Goal: Task Accomplishment & Management: Use online tool/utility

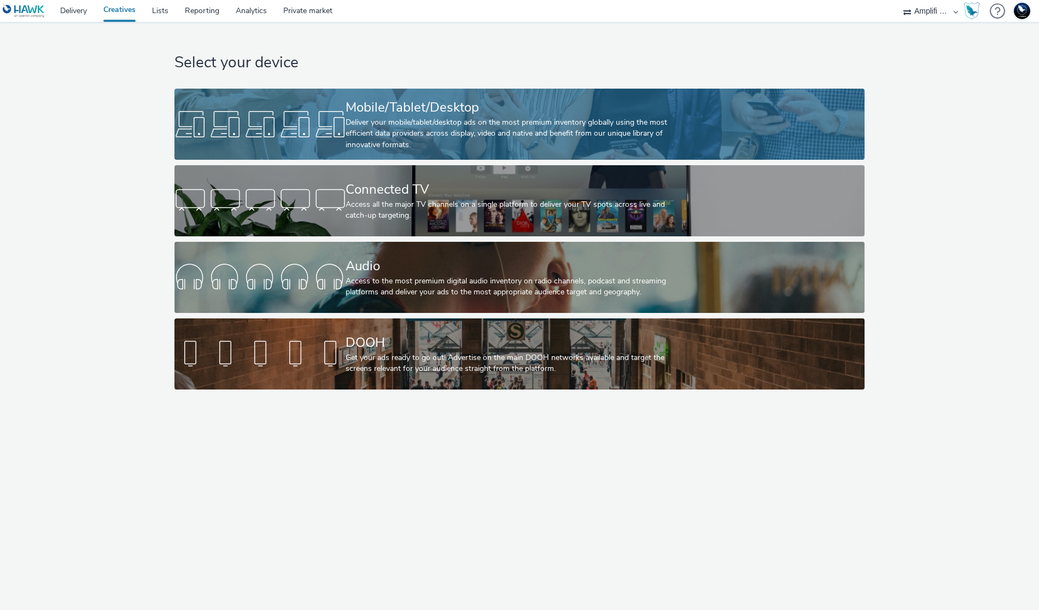
click at [513, 122] on div "Deliver your mobile/tablet/desktop ads on the most premium inventory globally u…" at bounding box center [517, 133] width 343 height 33
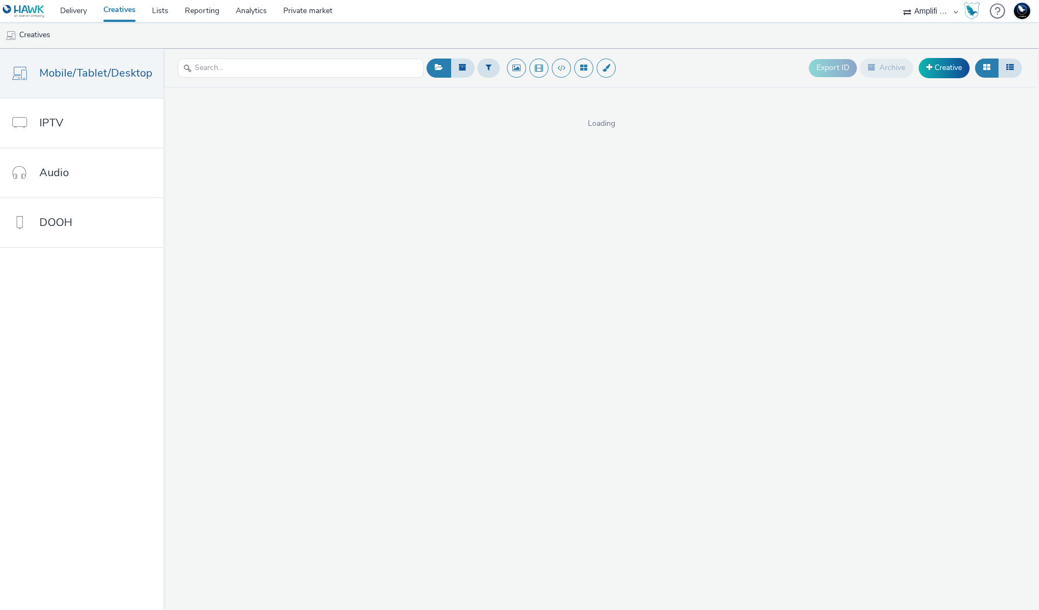
click at [933, 15] on select "75 Media A8 Media Group ABI Media Abkom AB Abovo Ace & Tate Ad-on Media Nordic …" at bounding box center [931, 11] width 66 height 22
select select "2fc77e36-bb93-4aa3-9dff-dcb08e02eac6"
click at [898, 0] on select "75 Media A8 Media Group ABI Media Abkom AB Abovo Ace & Tate Ad-on Media Nordic …" at bounding box center [931, 11] width 66 height 22
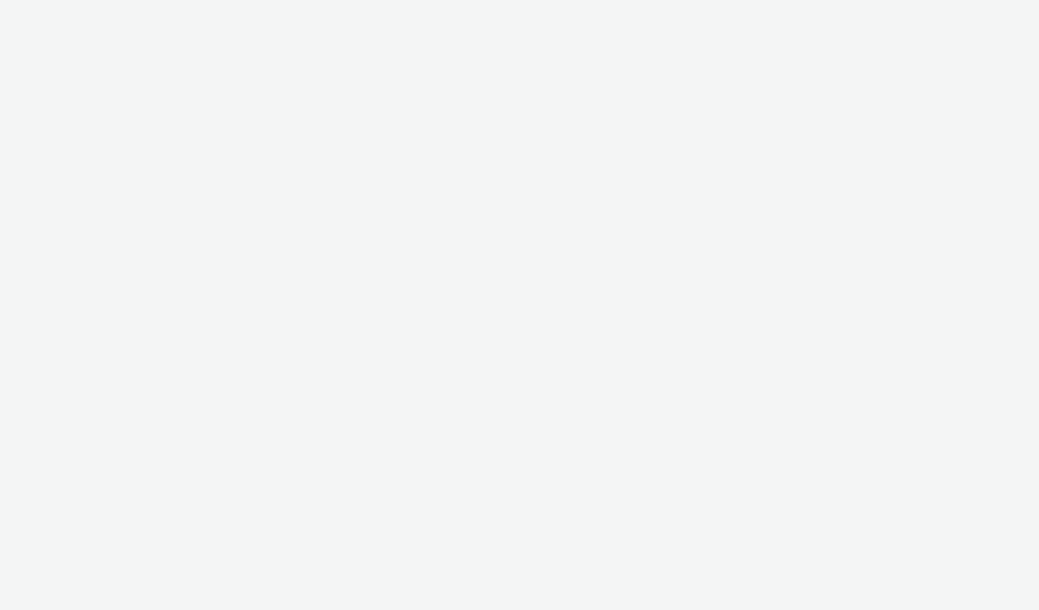
click at [928, 8] on div at bounding box center [519, 305] width 1039 height 610
select select "2fc77e36-bb93-4aa3-9dff-dcb08e02eac6"
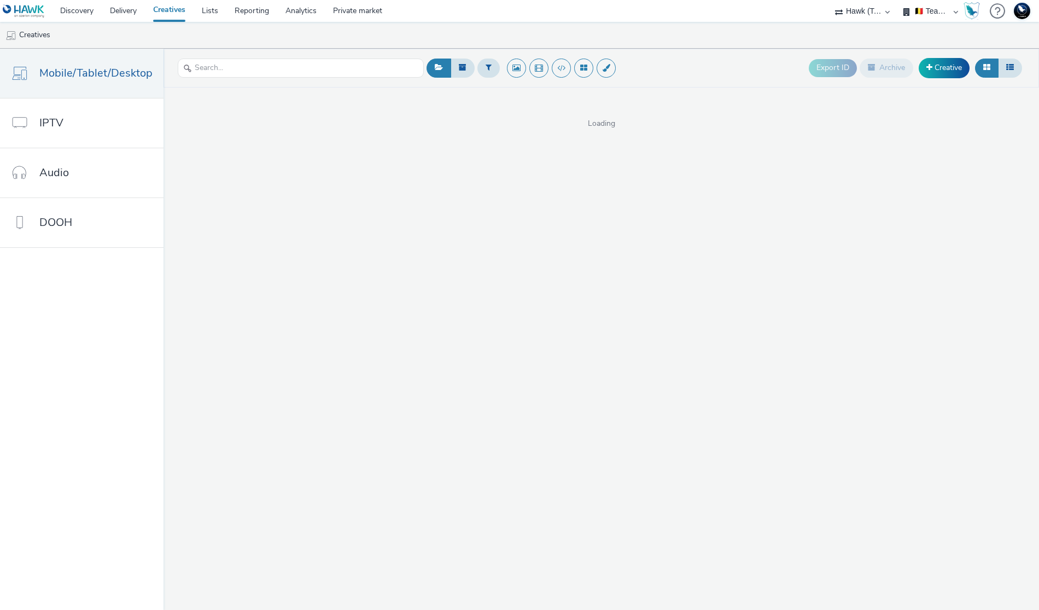
click at [922, 12] on select "🇧🇪 Team BE 🇩🇪 Team DE 🇫🇷 Team FR 🇬🇧 Team UK 🌍 Demonstration 📡 Integration tests…" at bounding box center [931, 11] width 66 height 22
select select "2405a9d4-3350-4458-8d06-44f78962fa76"
click at [898, 0] on select "🇧🇪 Team BE 🇩🇪 Team DE 🇫🇷 Team FR 🇬🇧 Team UK 🌍 Demonstration 📡 Integration tests…" at bounding box center [931, 11] width 66 height 22
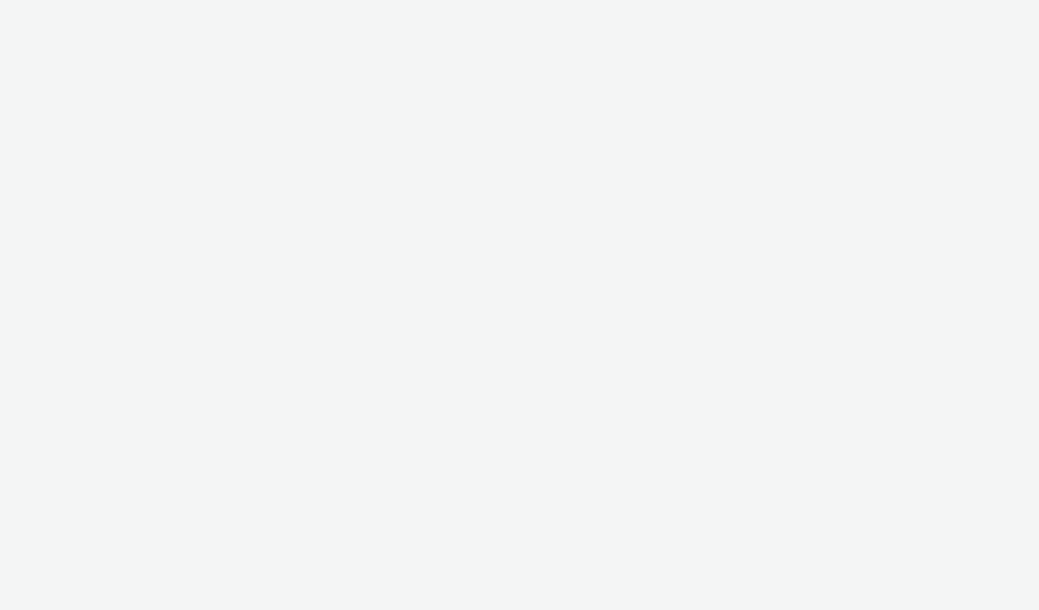
select select "2fc77e36-bb93-4aa3-9dff-dcb08e02eac6"
select select "2405a9d4-3350-4458-8d06-44f78962fa76"
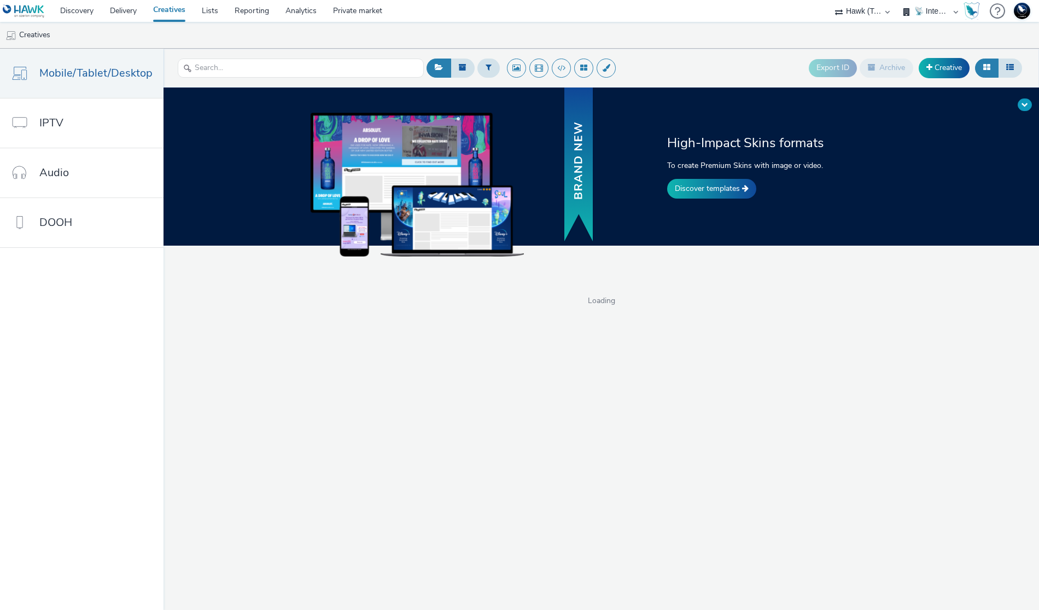
click at [1020, 102] on button at bounding box center [1025, 104] width 14 height 13
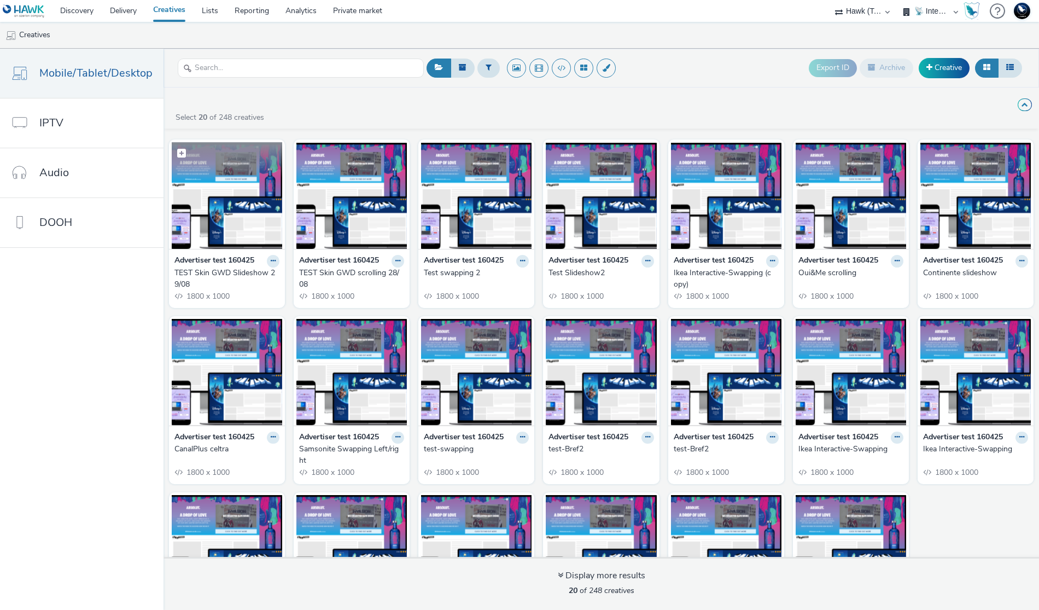
click at [247, 152] on figcaption at bounding box center [227, 159] width 111 height 35
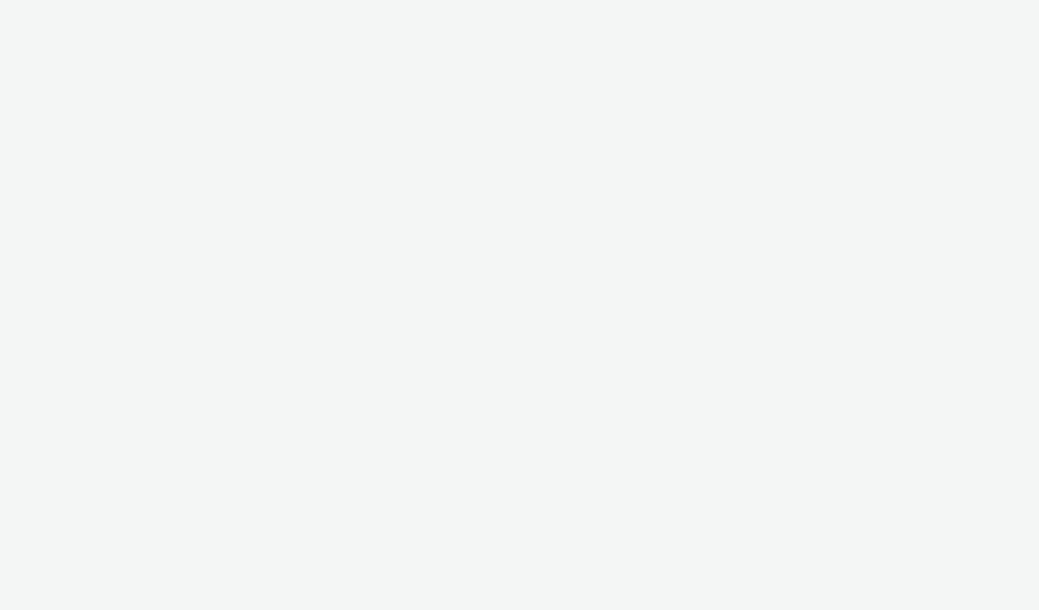
select select "2fc77e36-bb93-4aa3-9dff-dcb08e02eac6"
select select "2405a9d4-3350-4458-8d06-44f78962fa76"
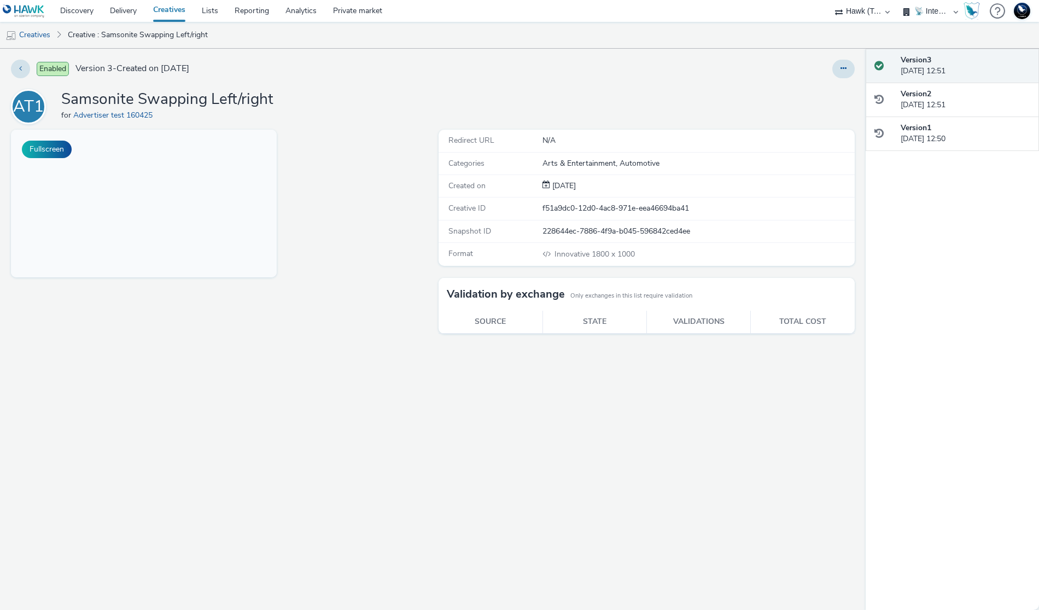
click at [834, 75] on div at bounding box center [844, 69] width 22 height 19
click at [840, 69] on button at bounding box center [844, 69] width 22 height 19
click at [816, 90] on link "Edit" at bounding box center [814, 91] width 82 height 22
